Goal: Find specific page/section: Find specific page/section

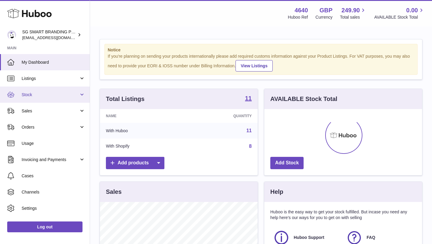
scroll to position [94, 158]
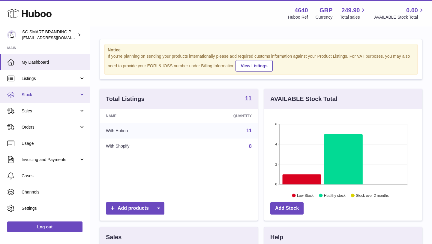
click at [59, 95] on span "Stock" at bounding box center [50, 95] width 57 height 6
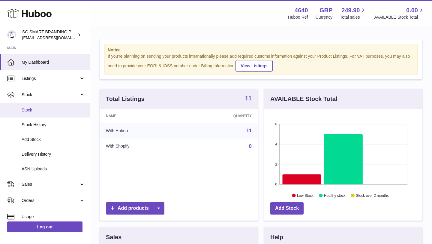
click at [44, 111] on span "Stock" at bounding box center [54, 110] width 64 height 6
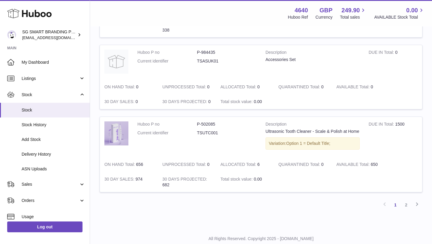
scroll to position [734, 0]
